Goal: Information Seeking & Learning: Check status

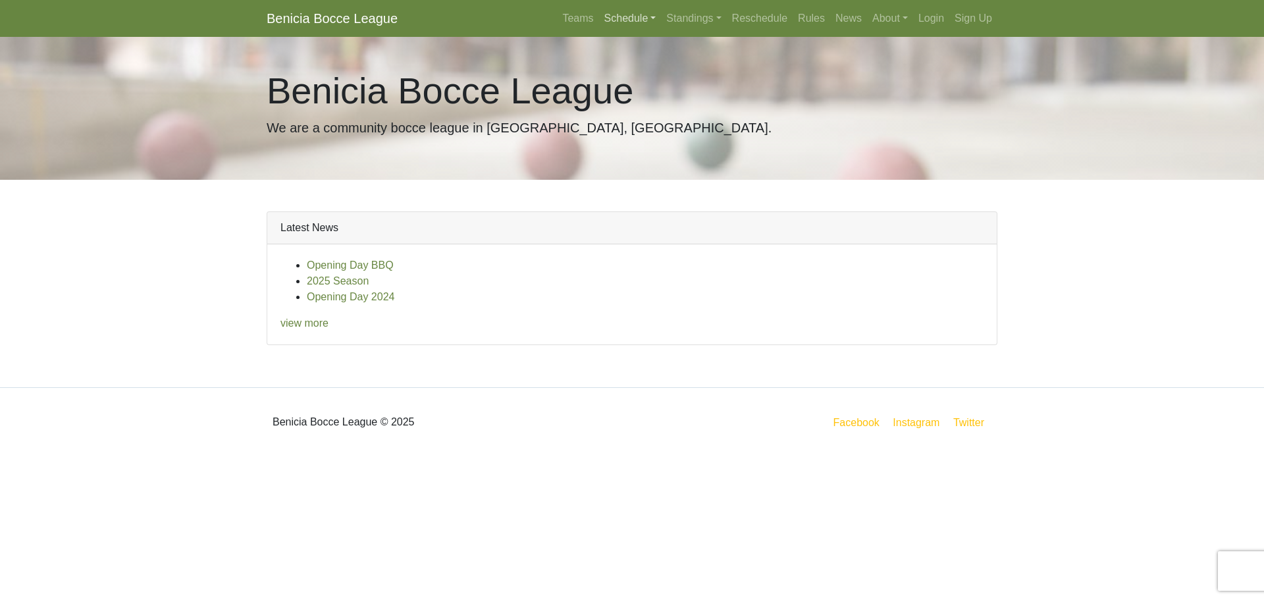
click at [633, 14] on link "Schedule" at bounding box center [630, 18] width 63 height 26
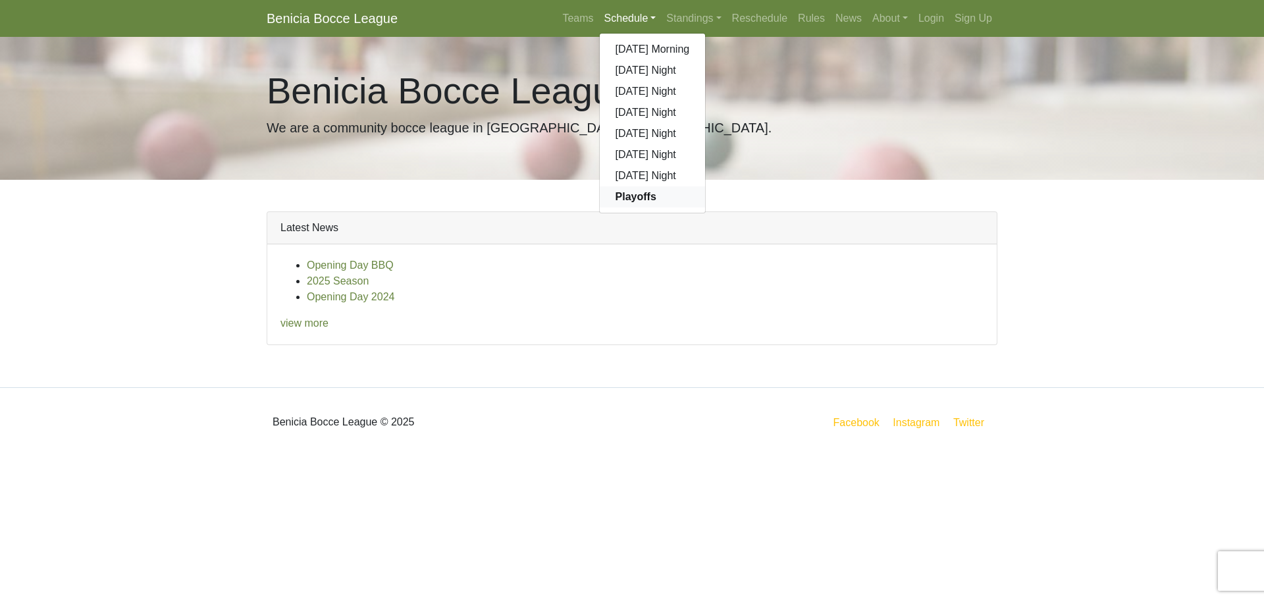
click at [647, 189] on link "Playoffs" at bounding box center [653, 196] width 106 height 21
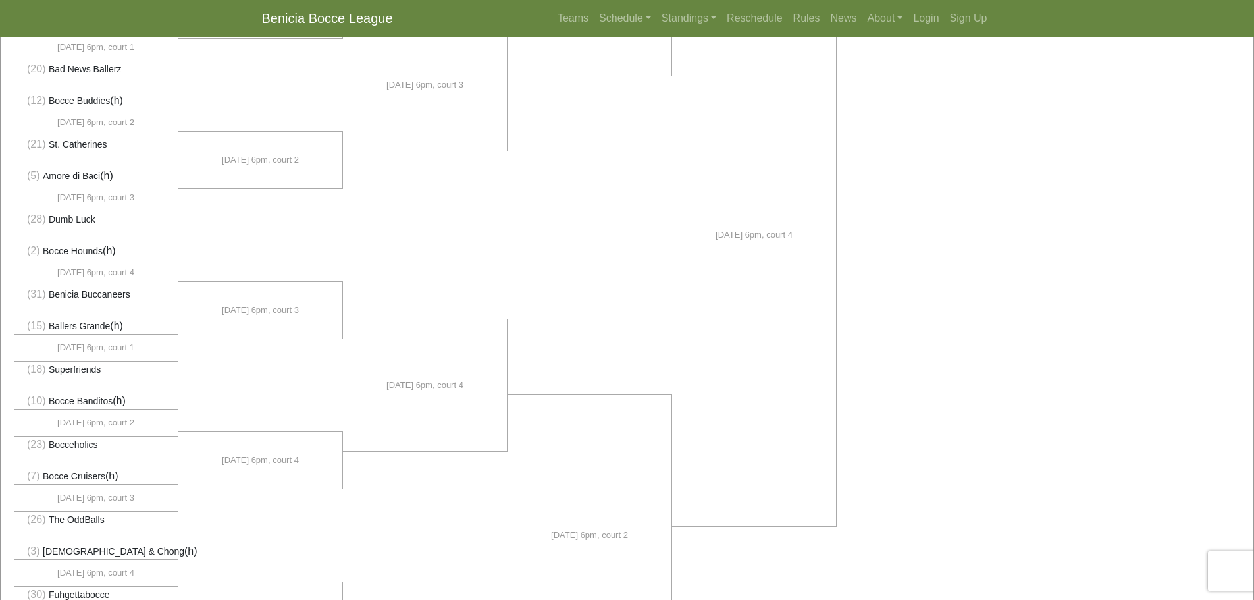
scroll to position [508, 0]
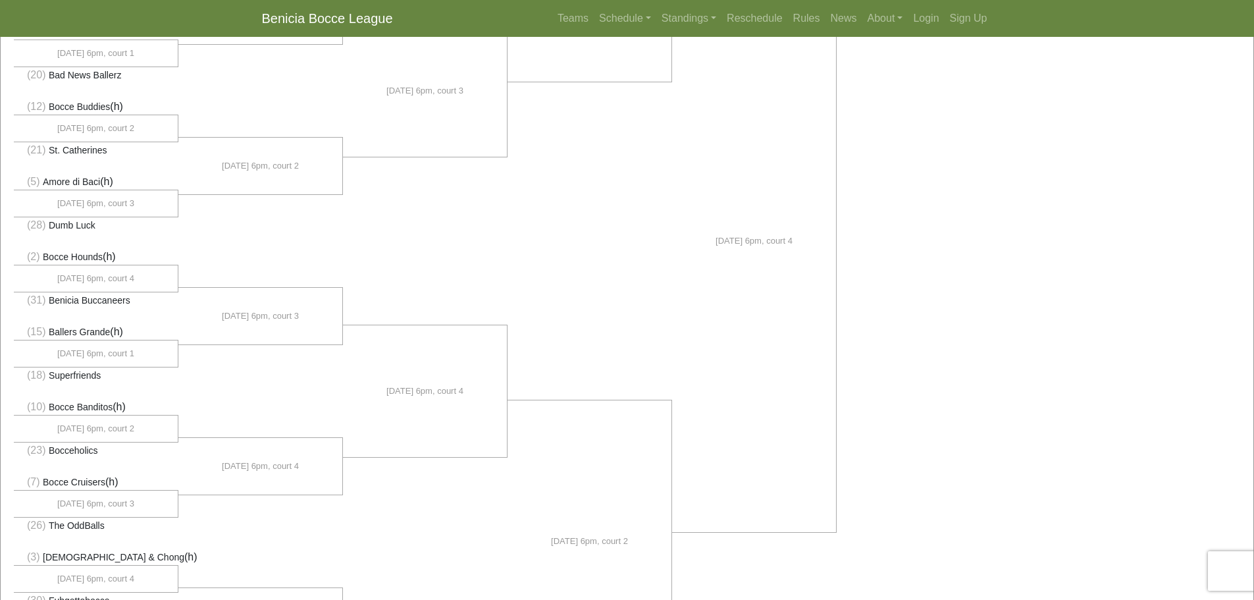
drag, startPoint x: 138, startPoint y: 280, endPoint x: 63, endPoint y: 278, distance: 74.4
click at [63, 278] on li "[DATE] 6pm, court 4" at bounding box center [96, 278] width 165 height 26
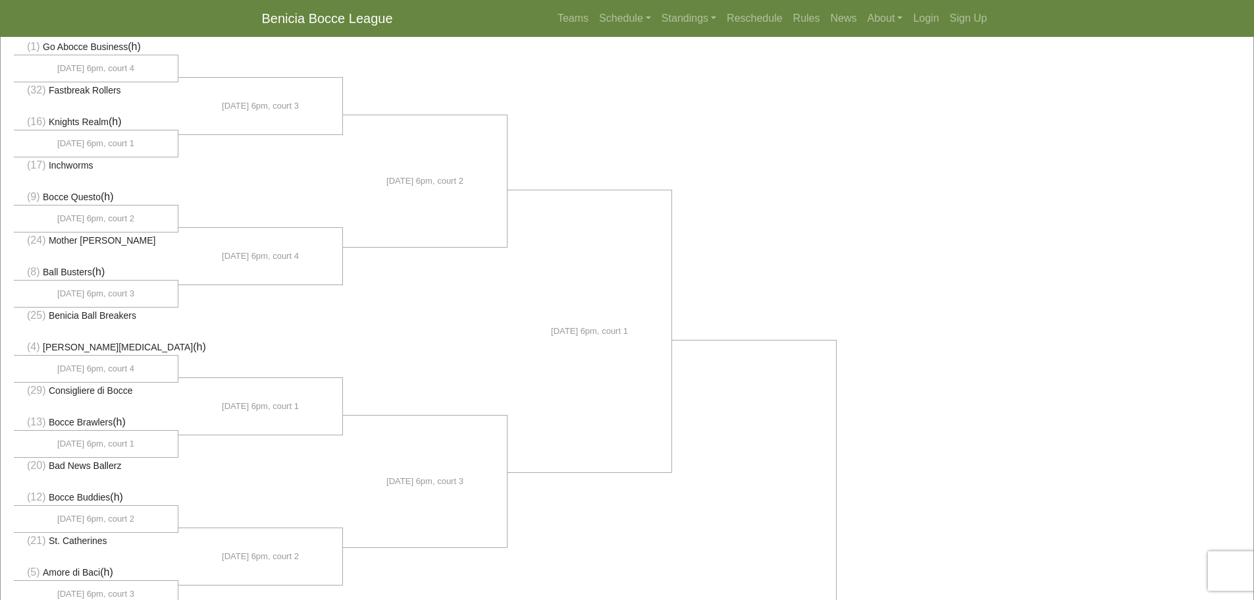
scroll to position [0, 0]
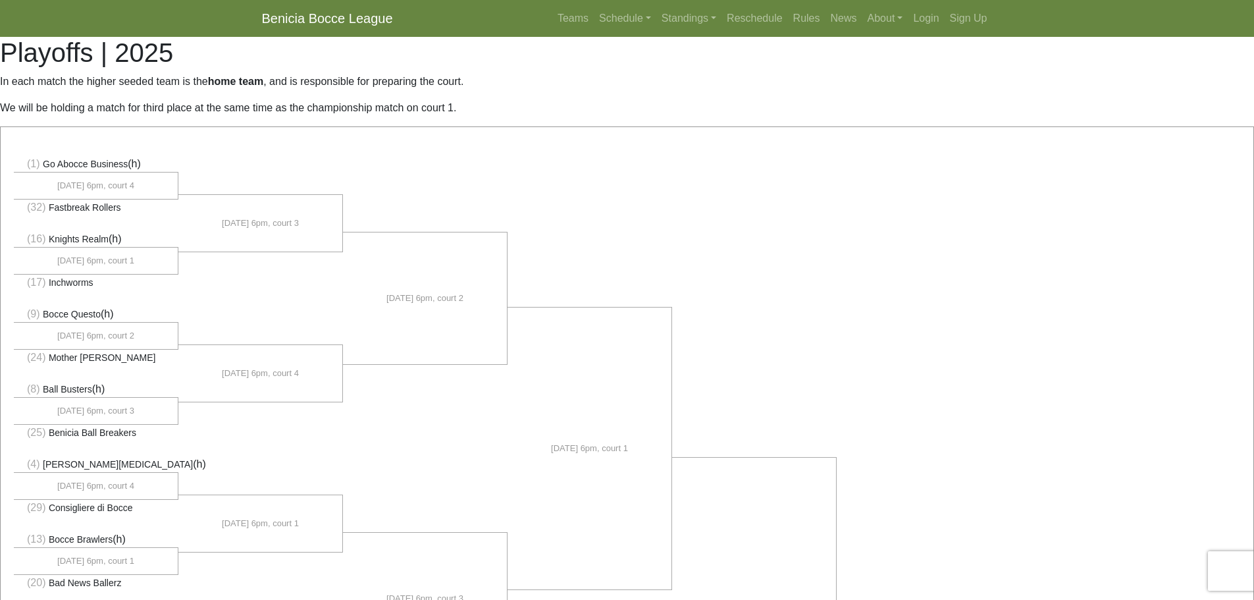
drag, startPoint x: 46, startPoint y: 239, endPoint x: 124, endPoint y: 244, distance: 77.9
click at [124, 244] on li "(16) Knights Realm (h)" at bounding box center [96, 239] width 165 height 16
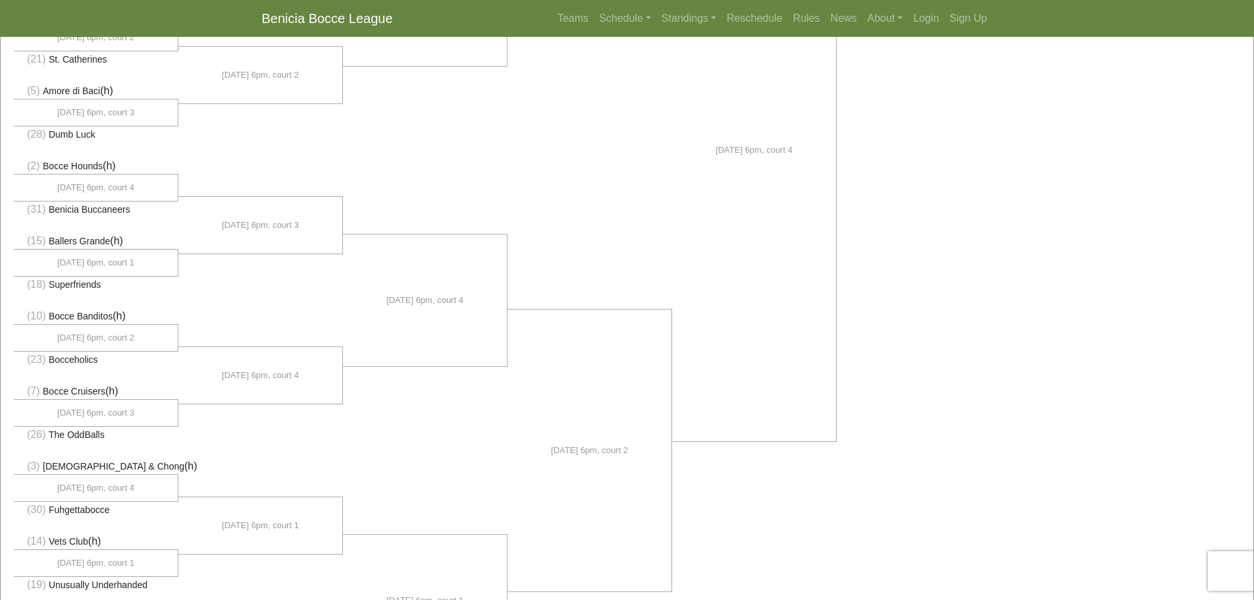
scroll to position [593, 0]
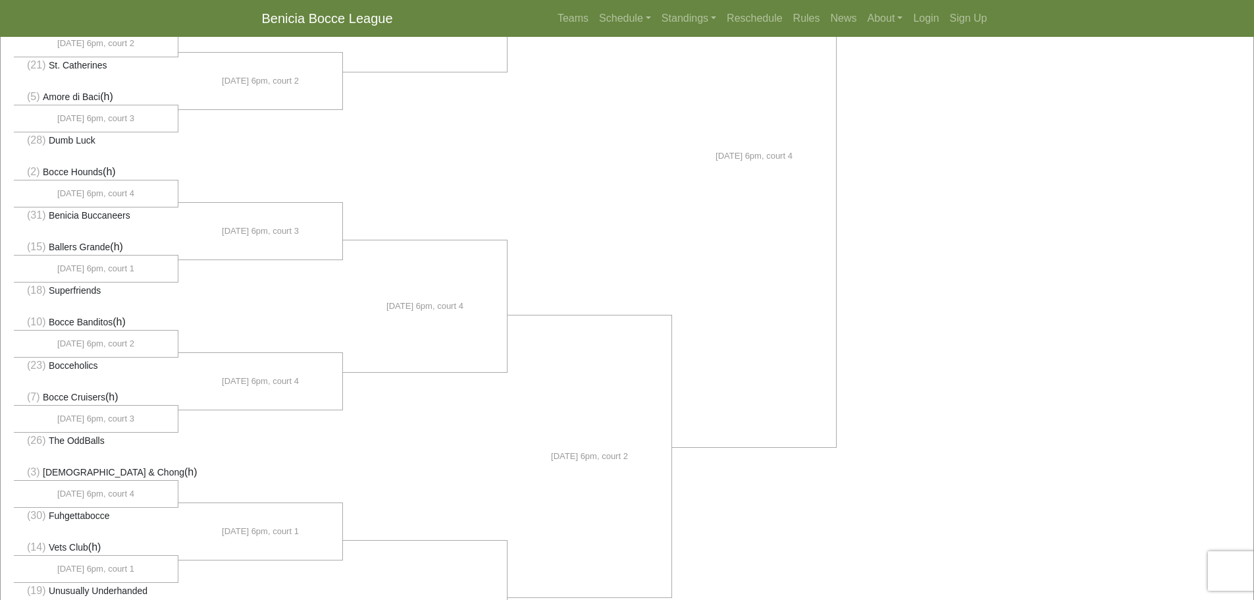
drag, startPoint x: 96, startPoint y: 362, endPoint x: 26, endPoint y: 360, distance: 69.8
click at [26, 360] on li "(23) Bocceholics" at bounding box center [96, 365] width 165 height 16
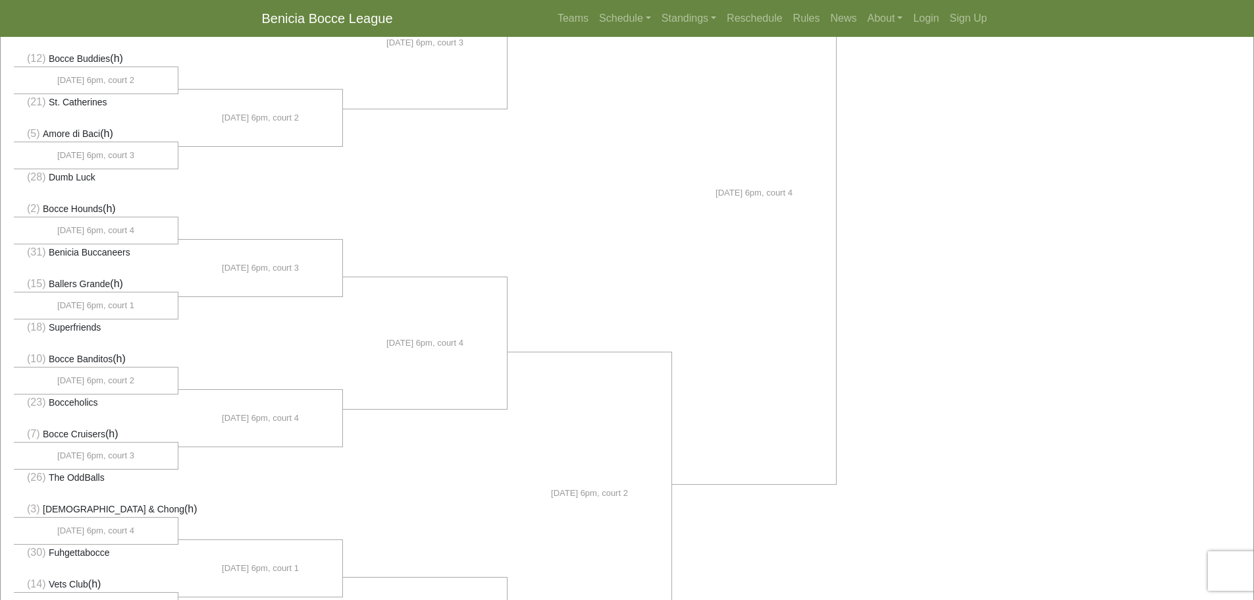
scroll to position [724, 0]
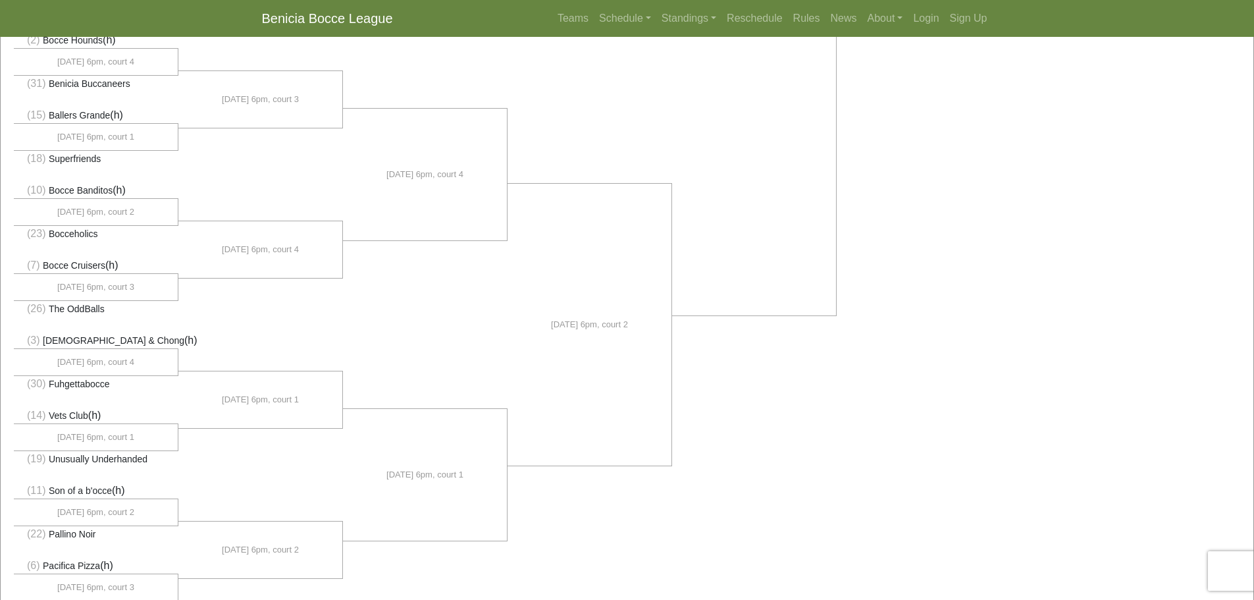
click at [188, 309] on li at bounding box center [260, 324] width 165 height 60
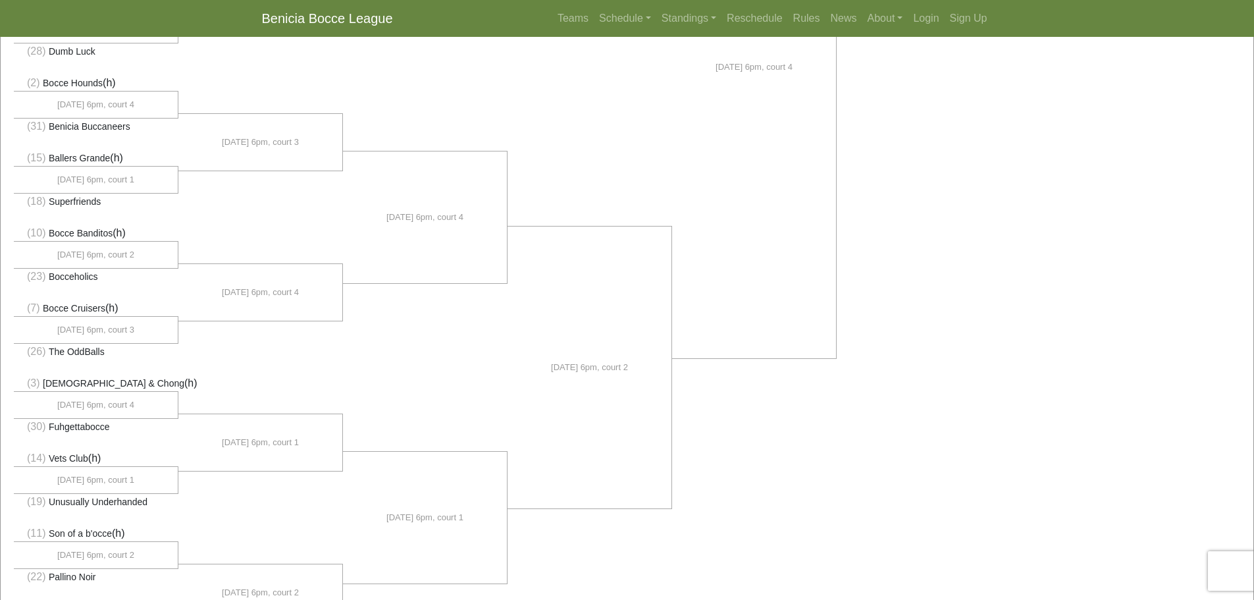
scroll to position [658, 0]
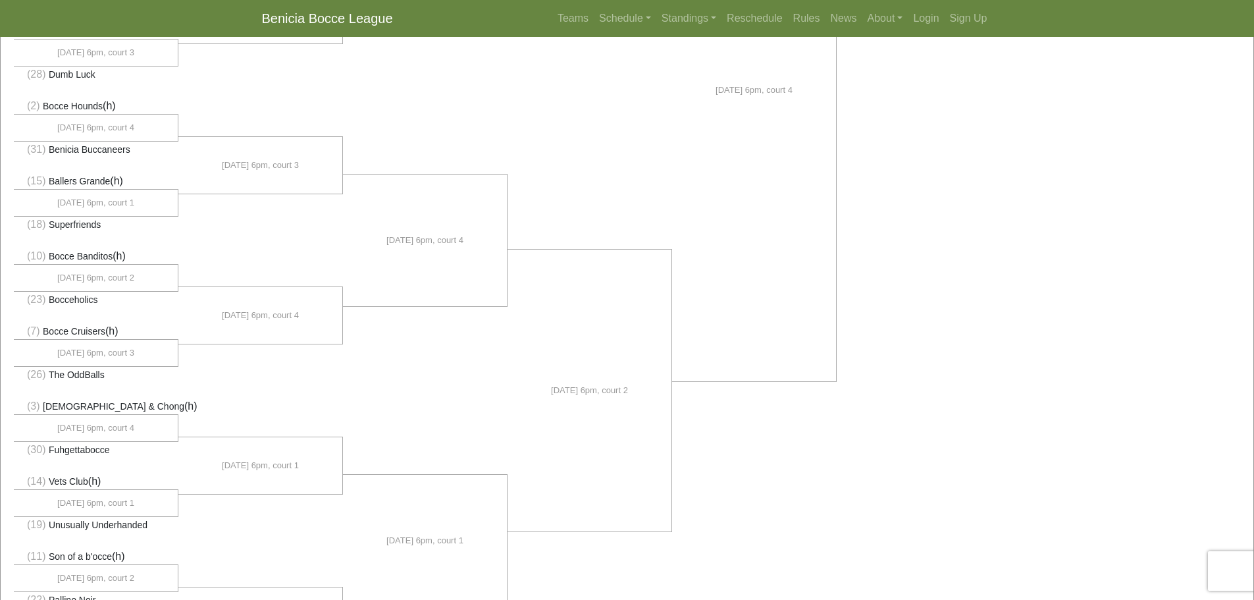
drag, startPoint x: 122, startPoint y: 155, endPoint x: 25, endPoint y: 106, distance: 108.9
click at [25, 106] on ul "(1) Go Abocce Business (h)" at bounding box center [96, 90] width 165 height 1217
drag, startPoint x: 136, startPoint y: 149, endPoint x: 11, endPoint y: 110, distance: 131.8
click at [11, 110] on div "(1) Go Abocce Business (h)" at bounding box center [627, 95] width 1253 height 1253
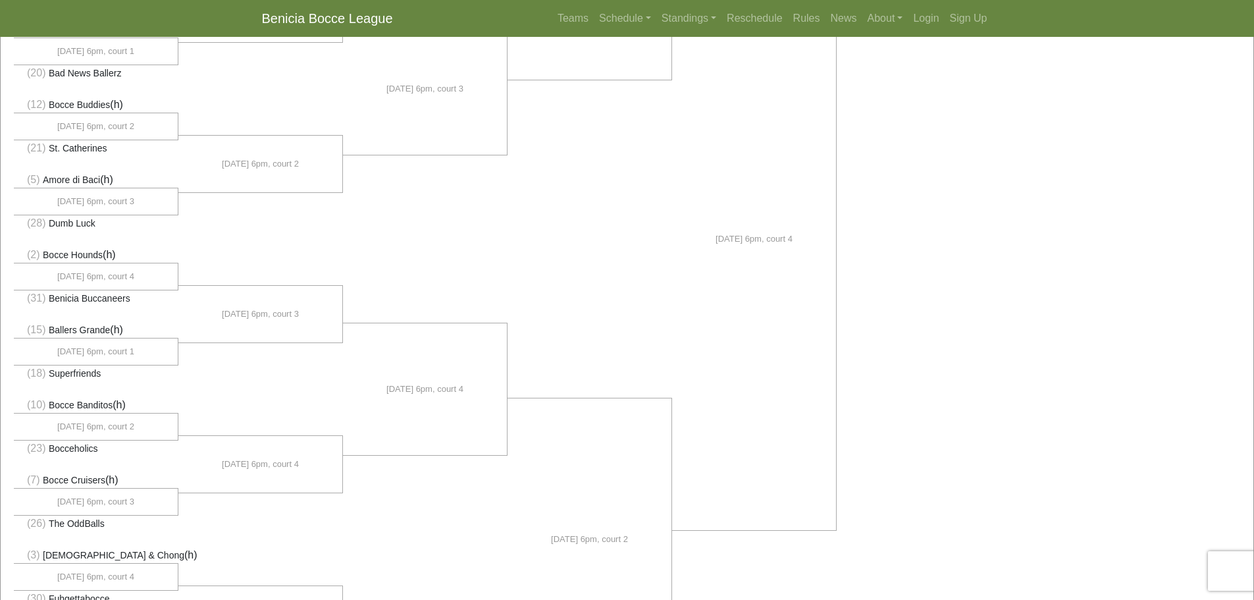
scroll to position [527, 0]
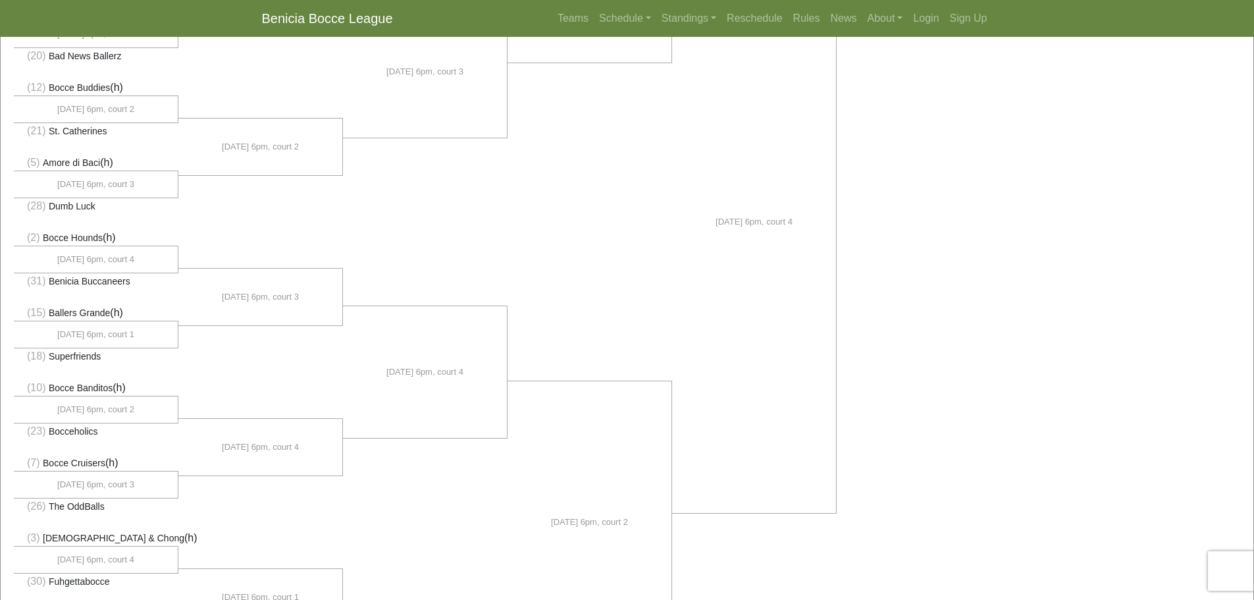
drag, startPoint x: 115, startPoint y: 467, endPoint x: 17, endPoint y: 461, distance: 98.3
click at [17, 461] on li "(7) Bocce Cruisers (h)" at bounding box center [96, 463] width 165 height 16
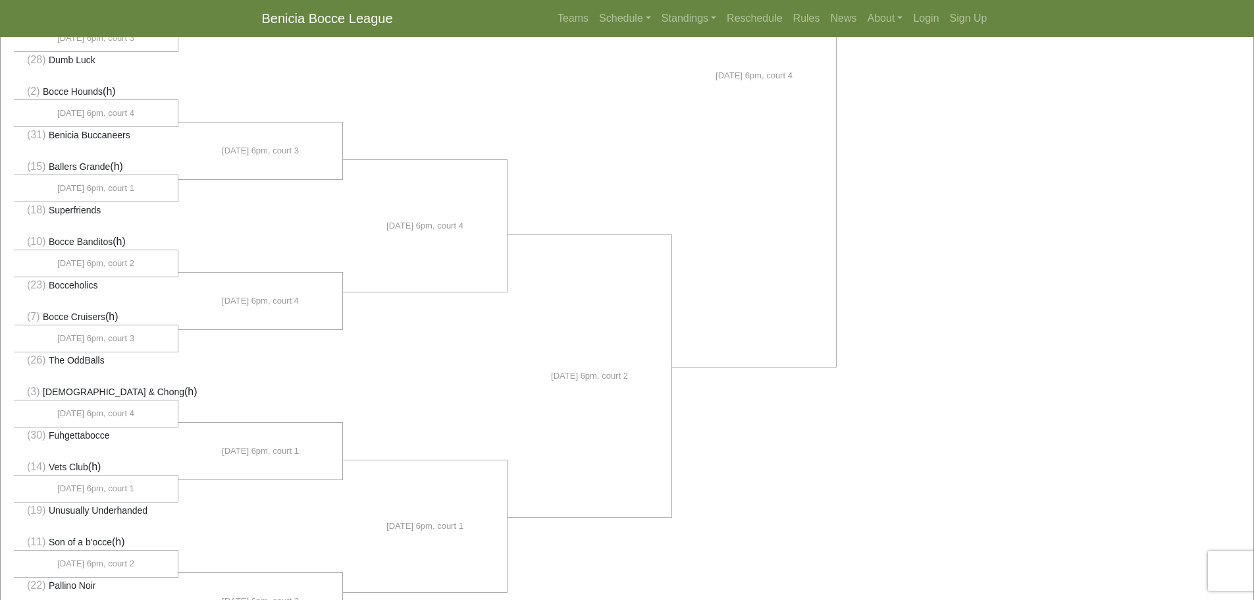
scroll to position [573, 0]
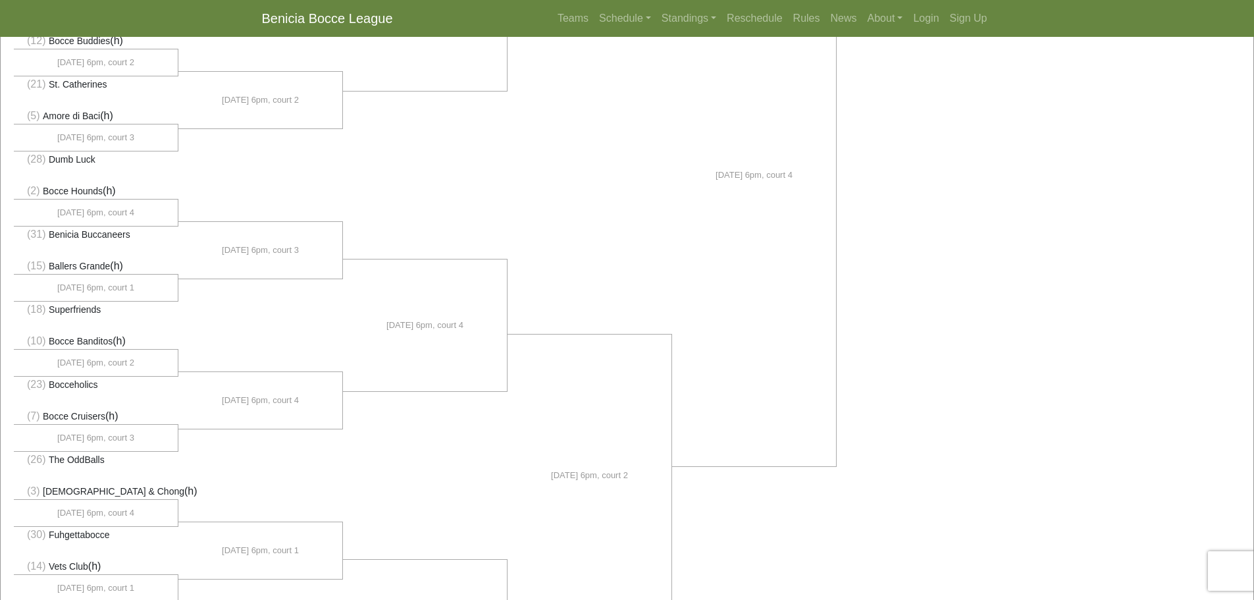
click at [939, 454] on div "(1) Go Abocce Business (h)" at bounding box center [627, 180] width 1253 height 1253
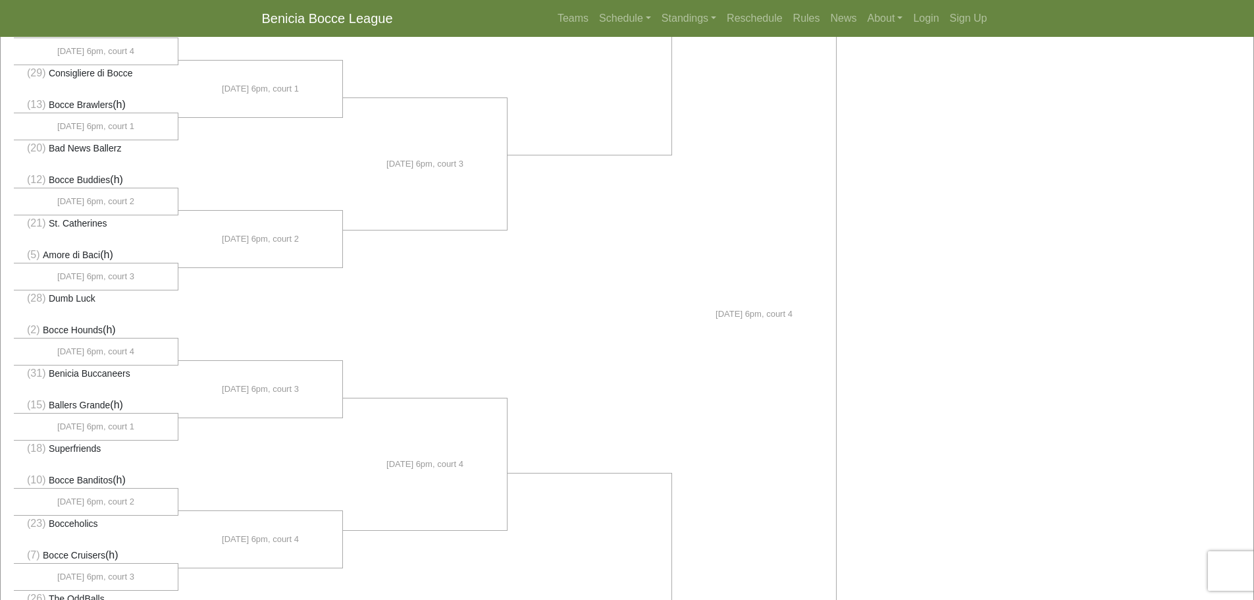
scroll to position [442, 0]
